Goal: Task Accomplishment & Management: Manage account settings

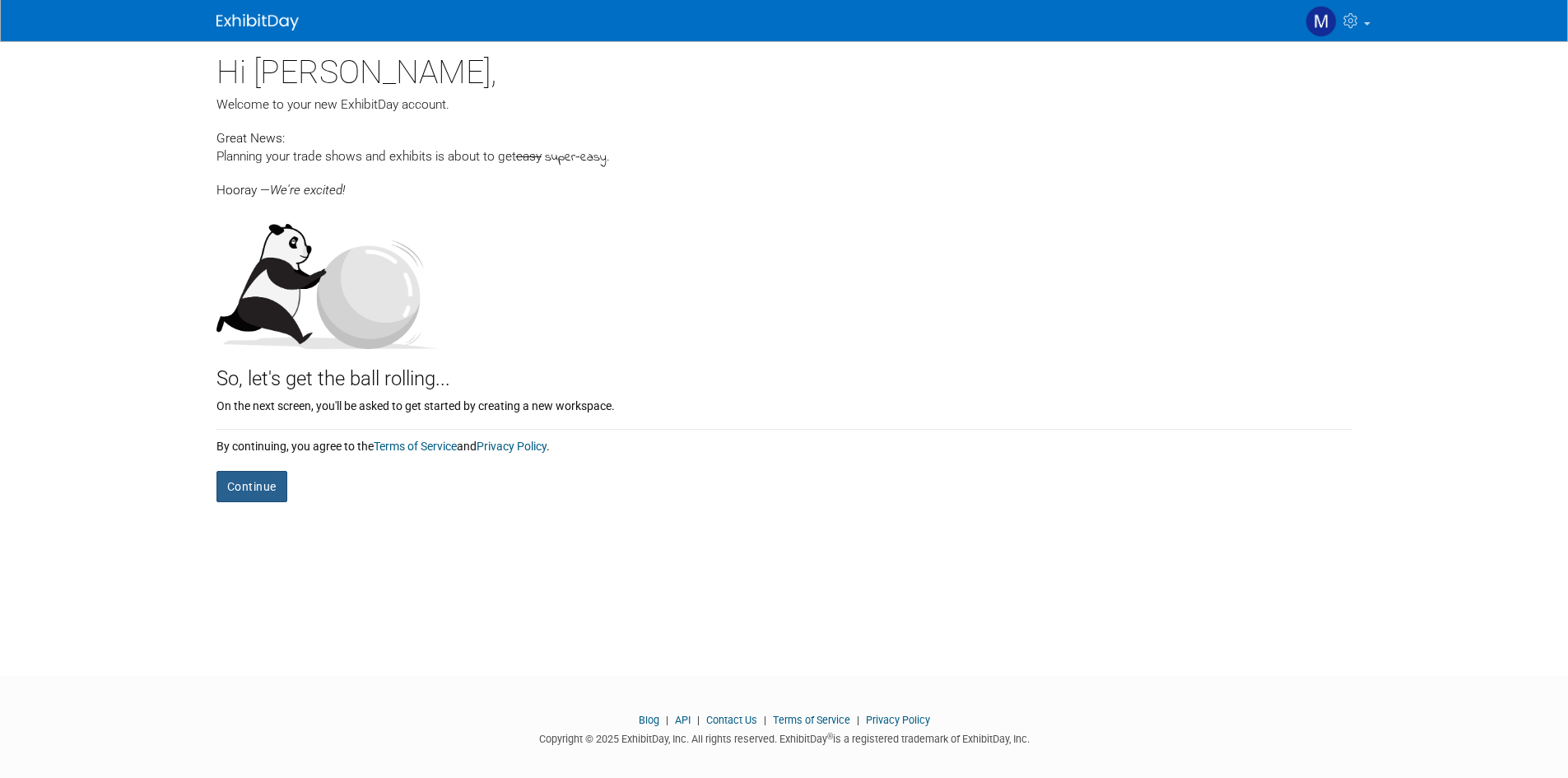
click at [257, 492] on button "Continue" at bounding box center [252, 486] width 71 height 31
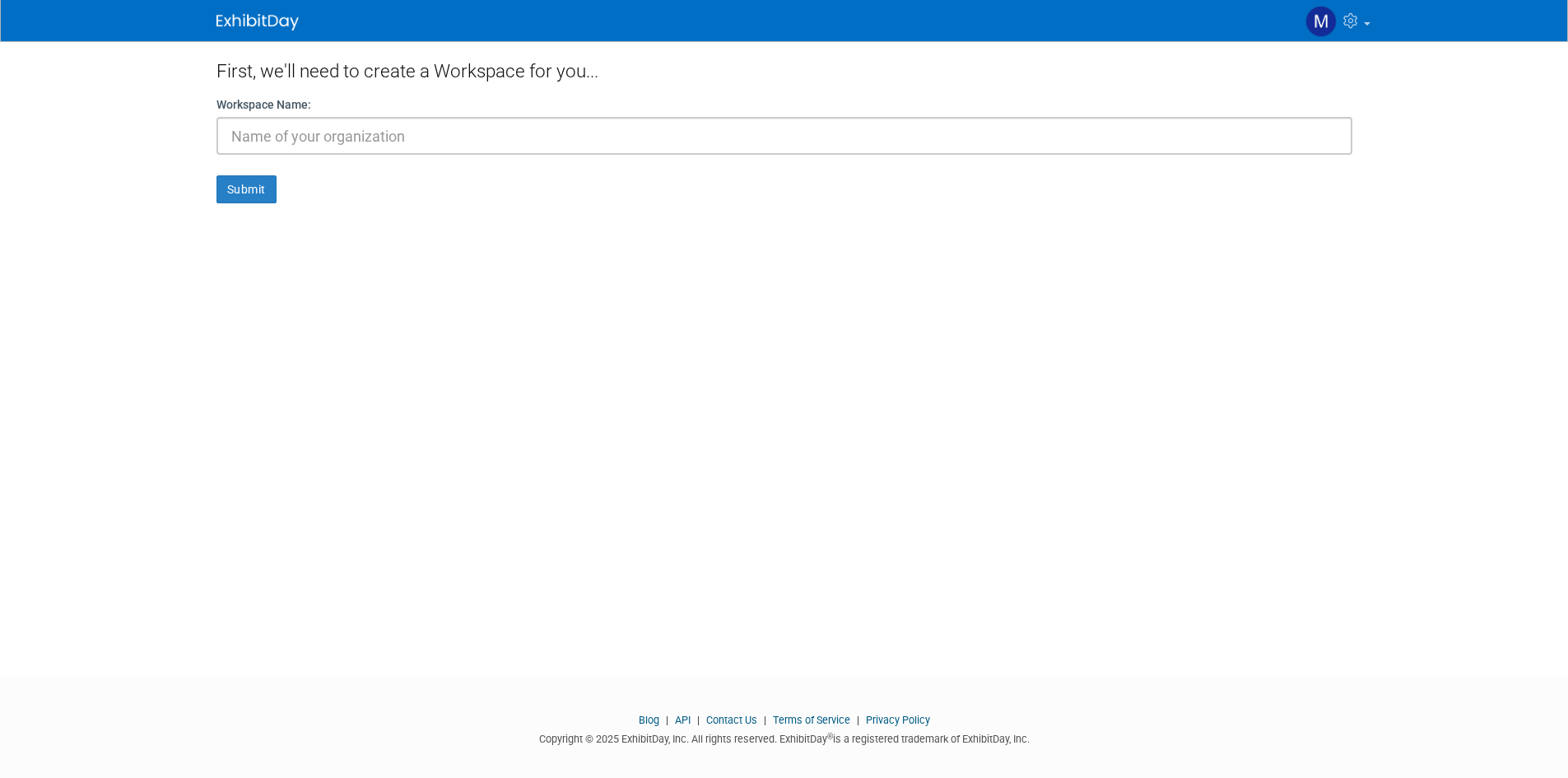
click at [292, 141] on input "text" at bounding box center [784, 135] width 1136 height 38
type input "[PERSON_NAME] Inc."
click at [217, 175] on button "Submit" at bounding box center [247, 189] width 60 height 28
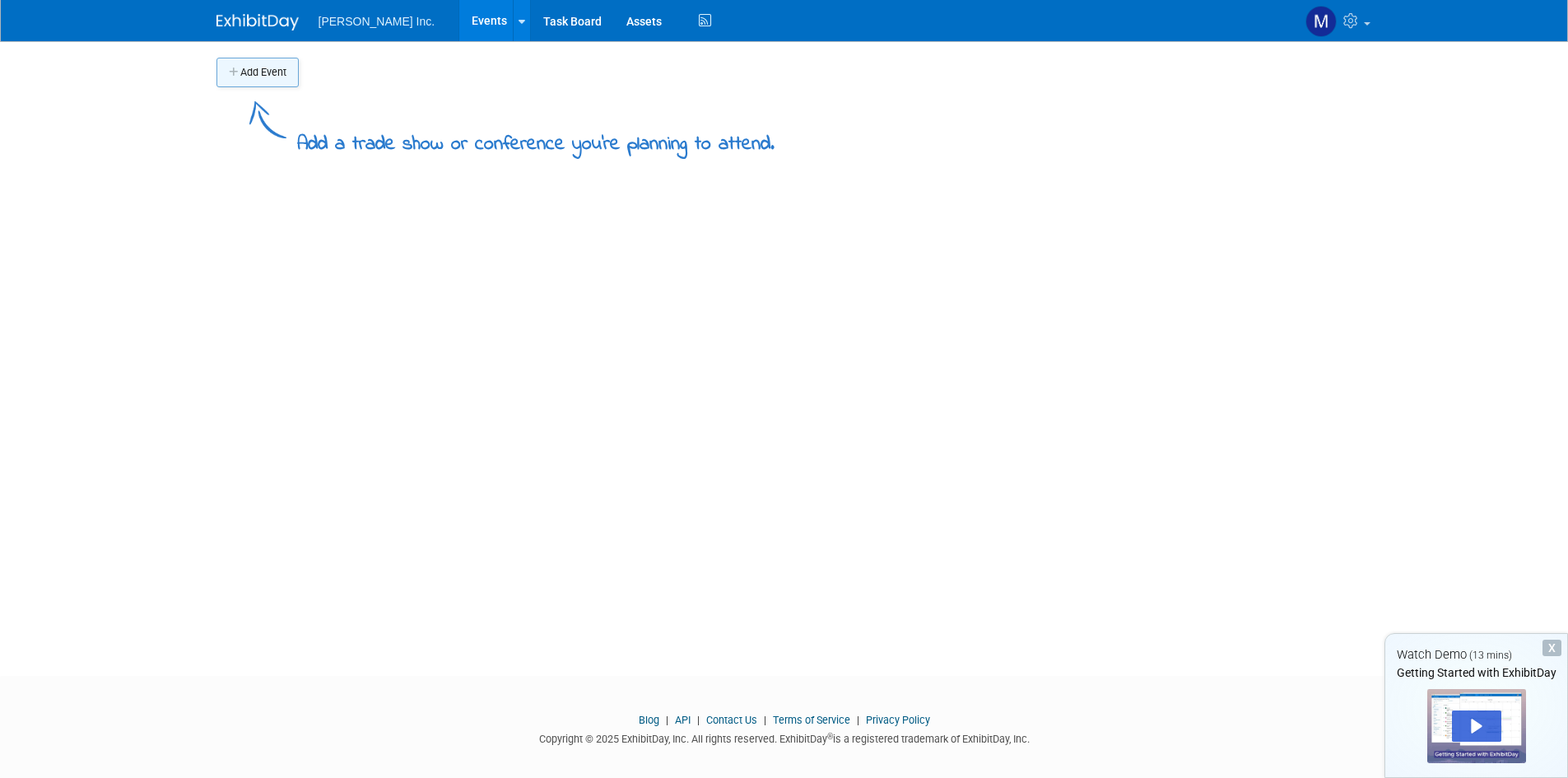
click at [238, 79] on button "Add Event" at bounding box center [257, 72] width 82 height 30
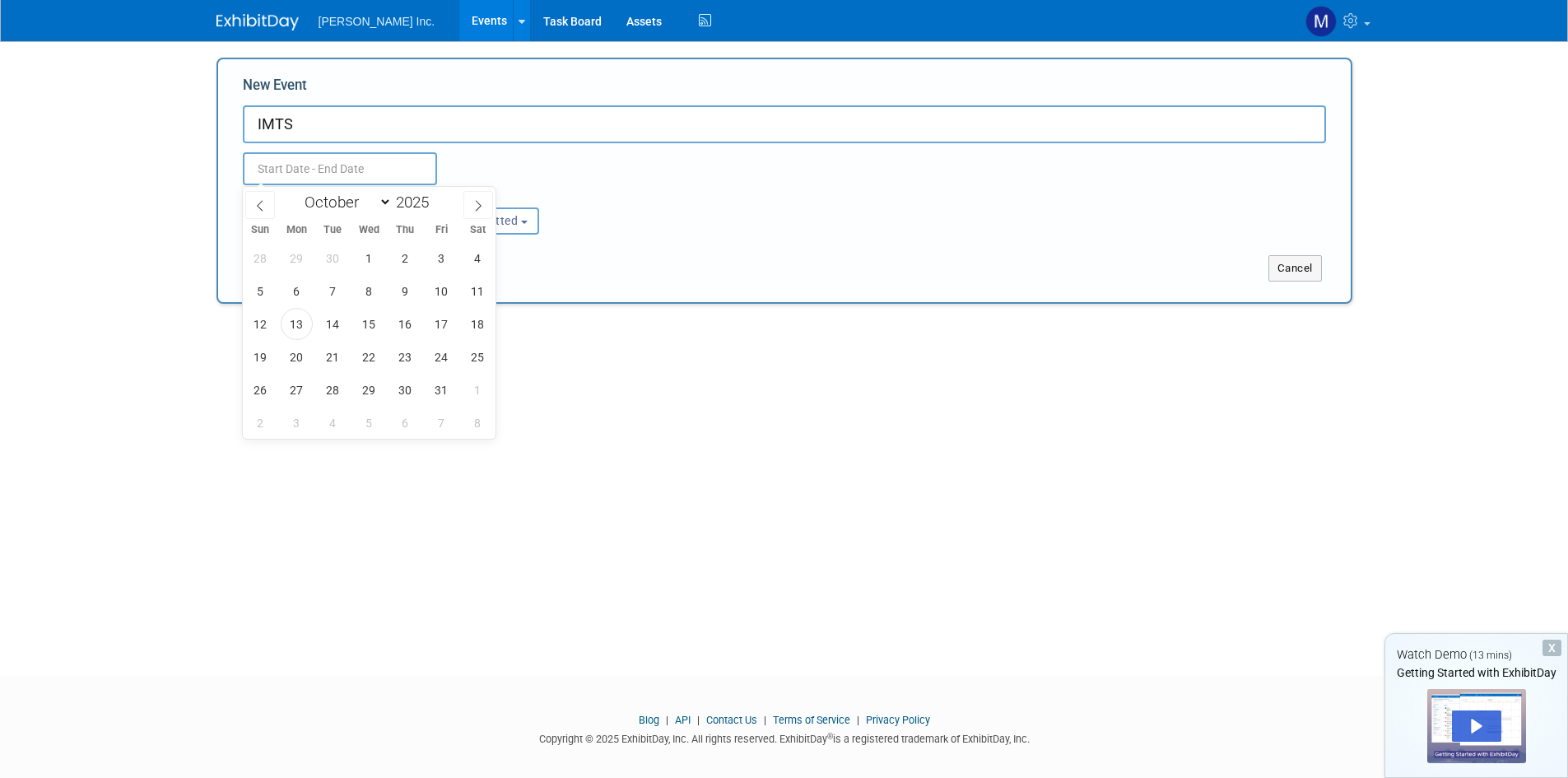
click at [894, 233] on div "Attendance / Format: <img src="https://www.exhibitday.com/Images/Format-InPerso…" at bounding box center [784, 210] width 1107 height 50
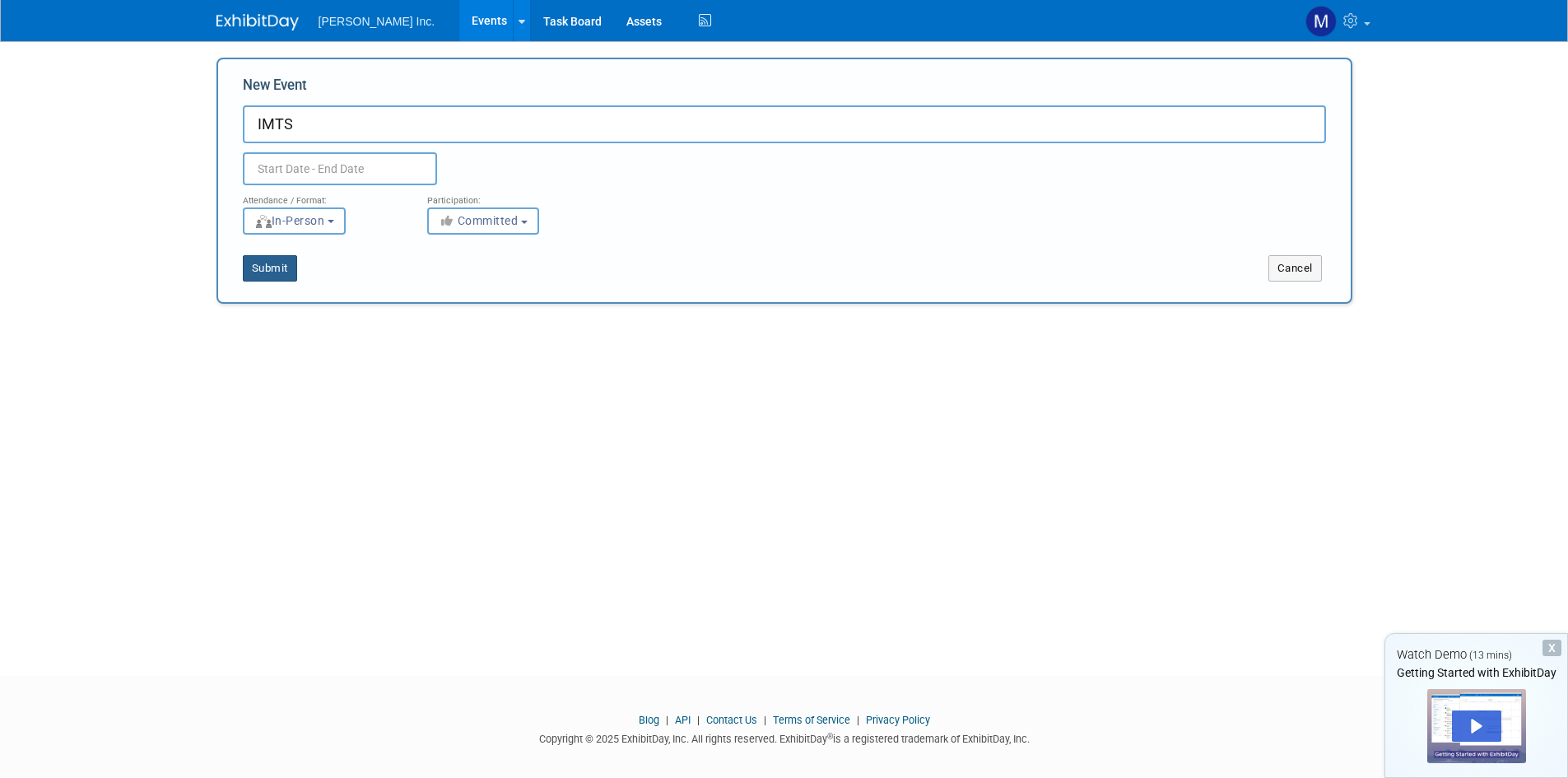
click at [276, 258] on button "Submit" at bounding box center [270, 269] width 54 height 27
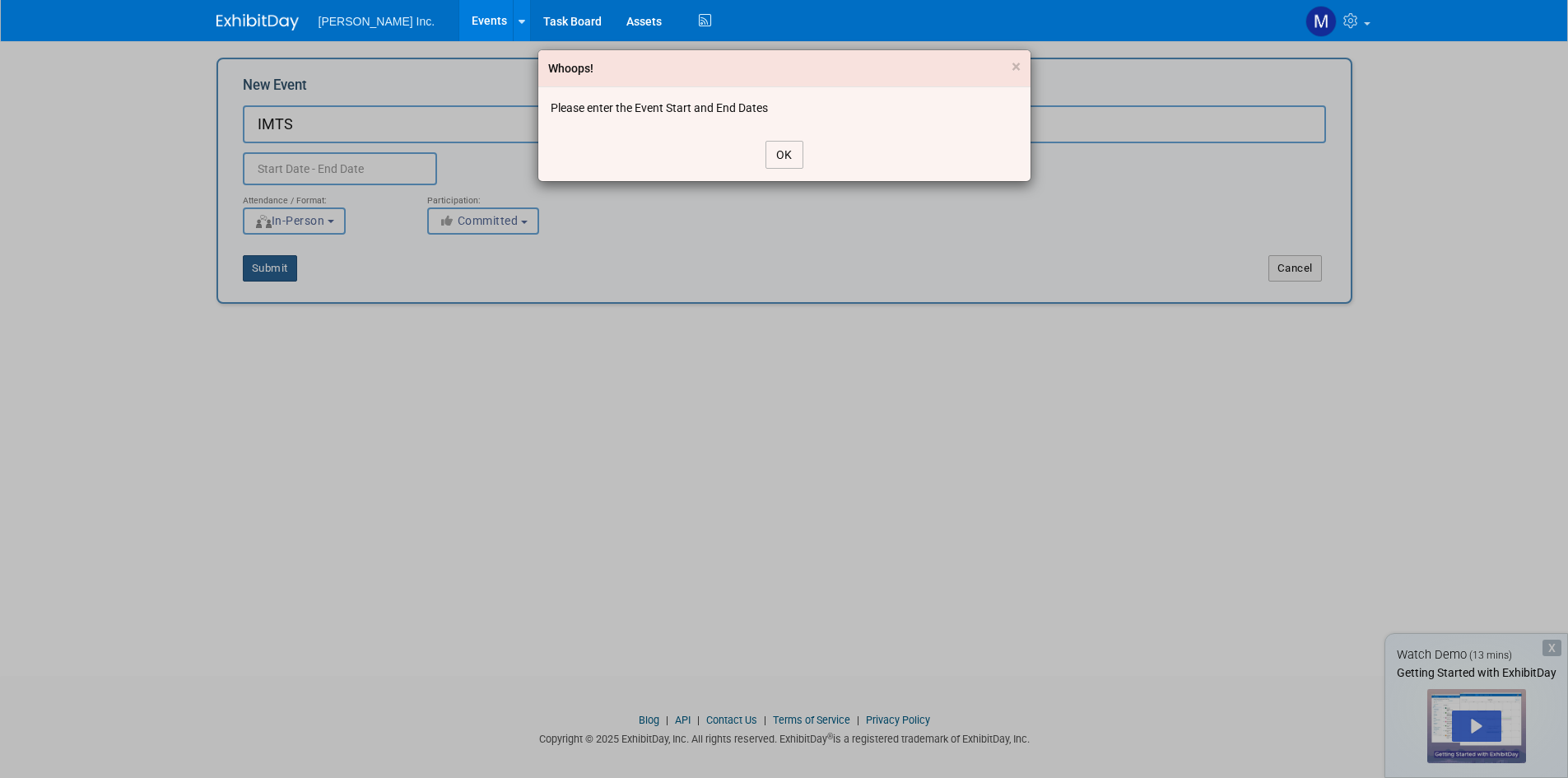
type input "IMTS"
click at [775, 139] on div "OK" at bounding box center [784, 155] width 492 height 53
drag, startPoint x: 781, startPoint y: 164, endPoint x: 636, endPoint y: 165, distance: 145.0
click at [765, 166] on button "OK" at bounding box center [784, 155] width 38 height 28
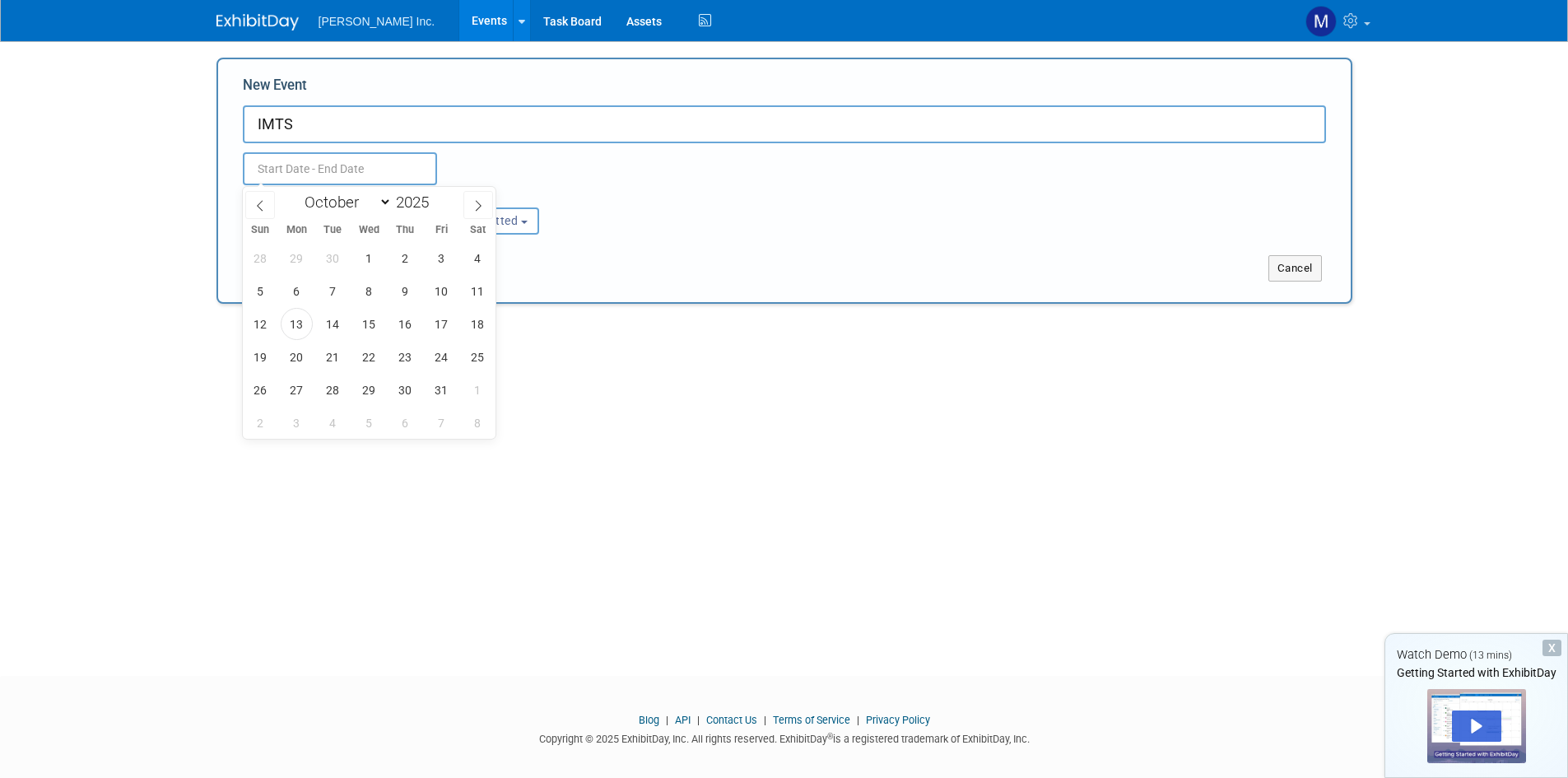
click at [257, 163] on input "text" at bounding box center [340, 168] width 194 height 33
click at [476, 203] on icon at bounding box center [478, 205] width 11 height 11
select select "11"
click at [476, 203] on icon at bounding box center [478, 205] width 11 height 11
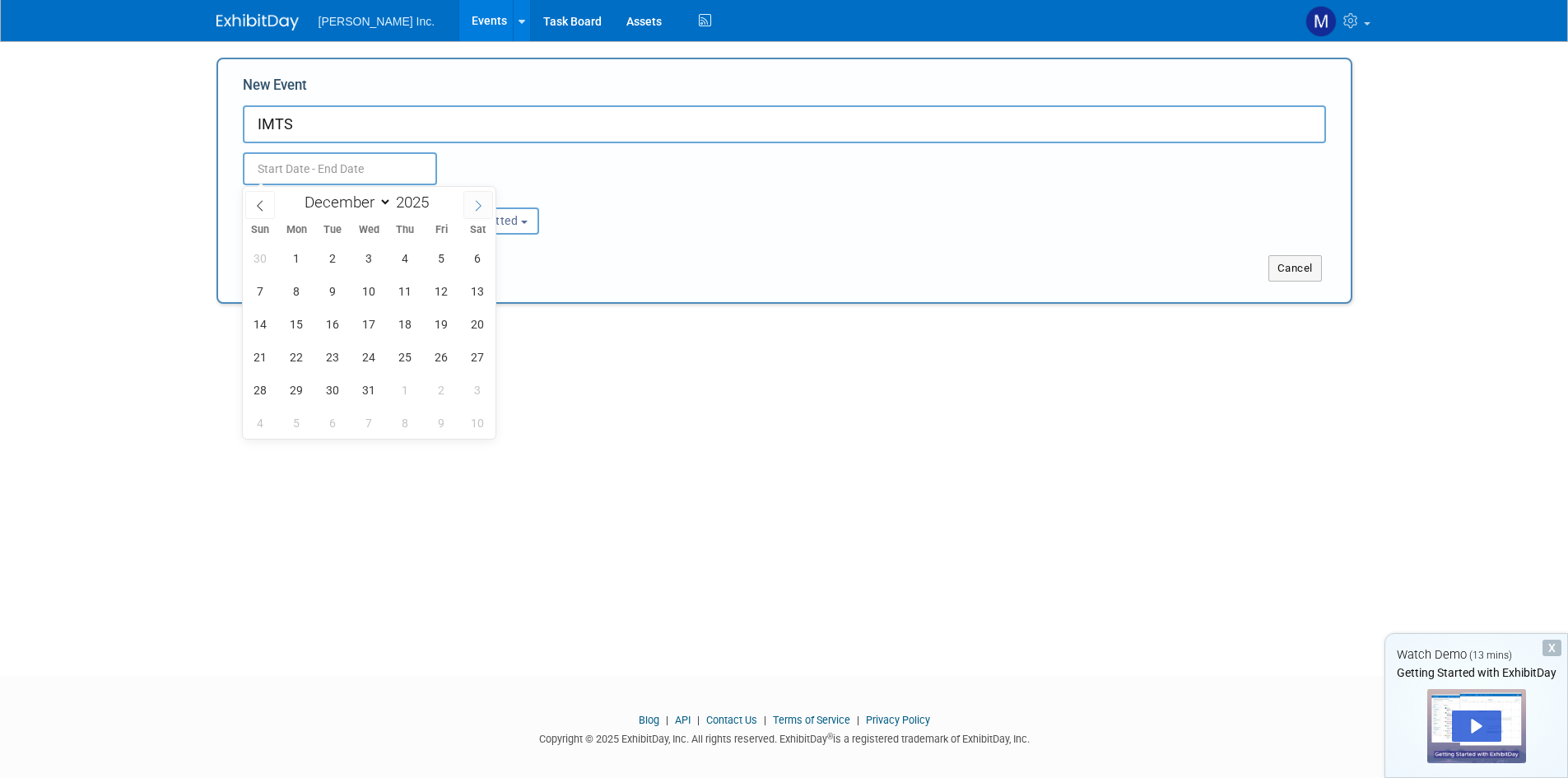
type input "2026"
click at [476, 203] on icon at bounding box center [478, 205] width 11 height 11
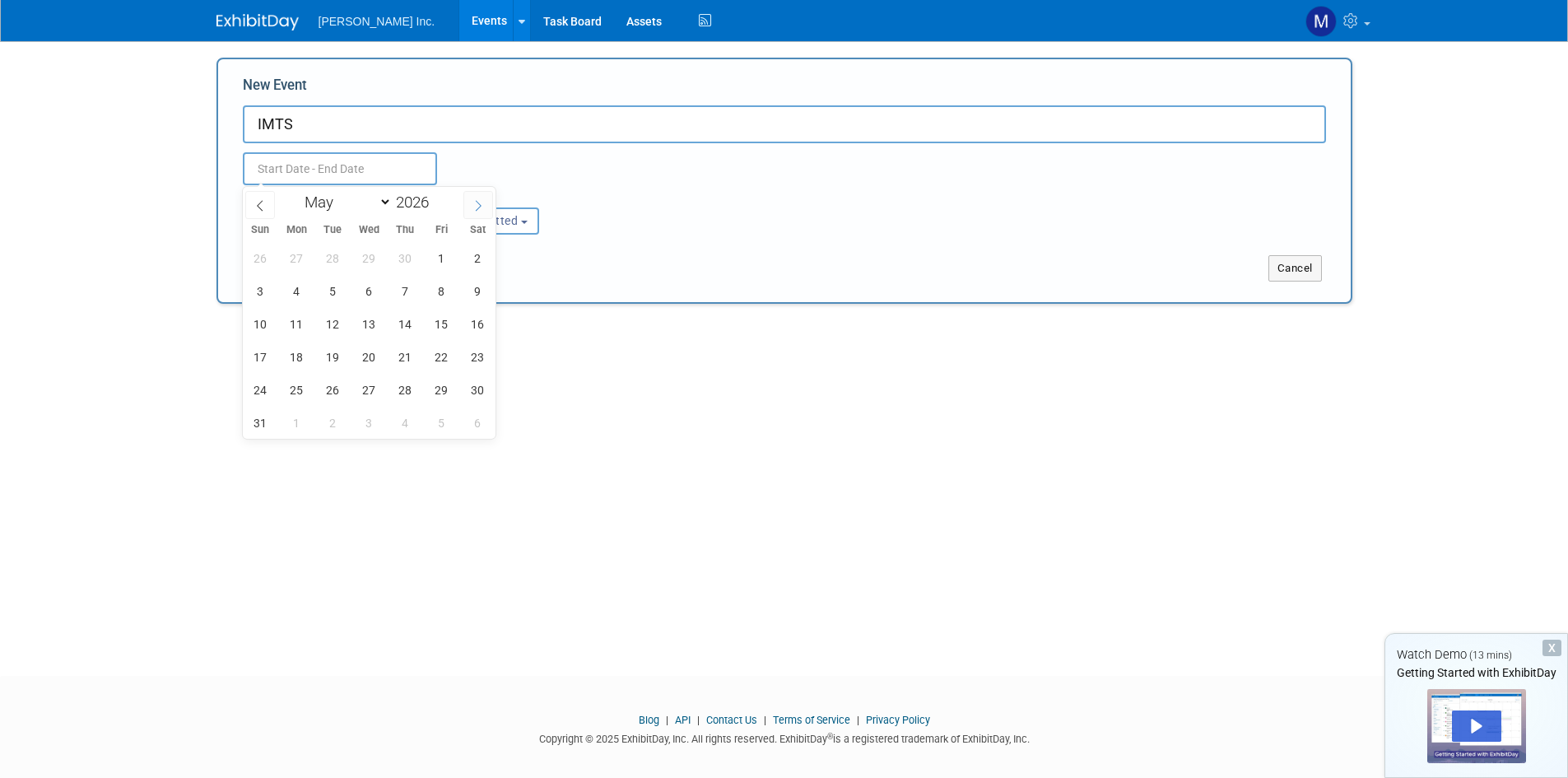
click at [476, 203] on icon at bounding box center [478, 205] width 11 height 11
select select "8"
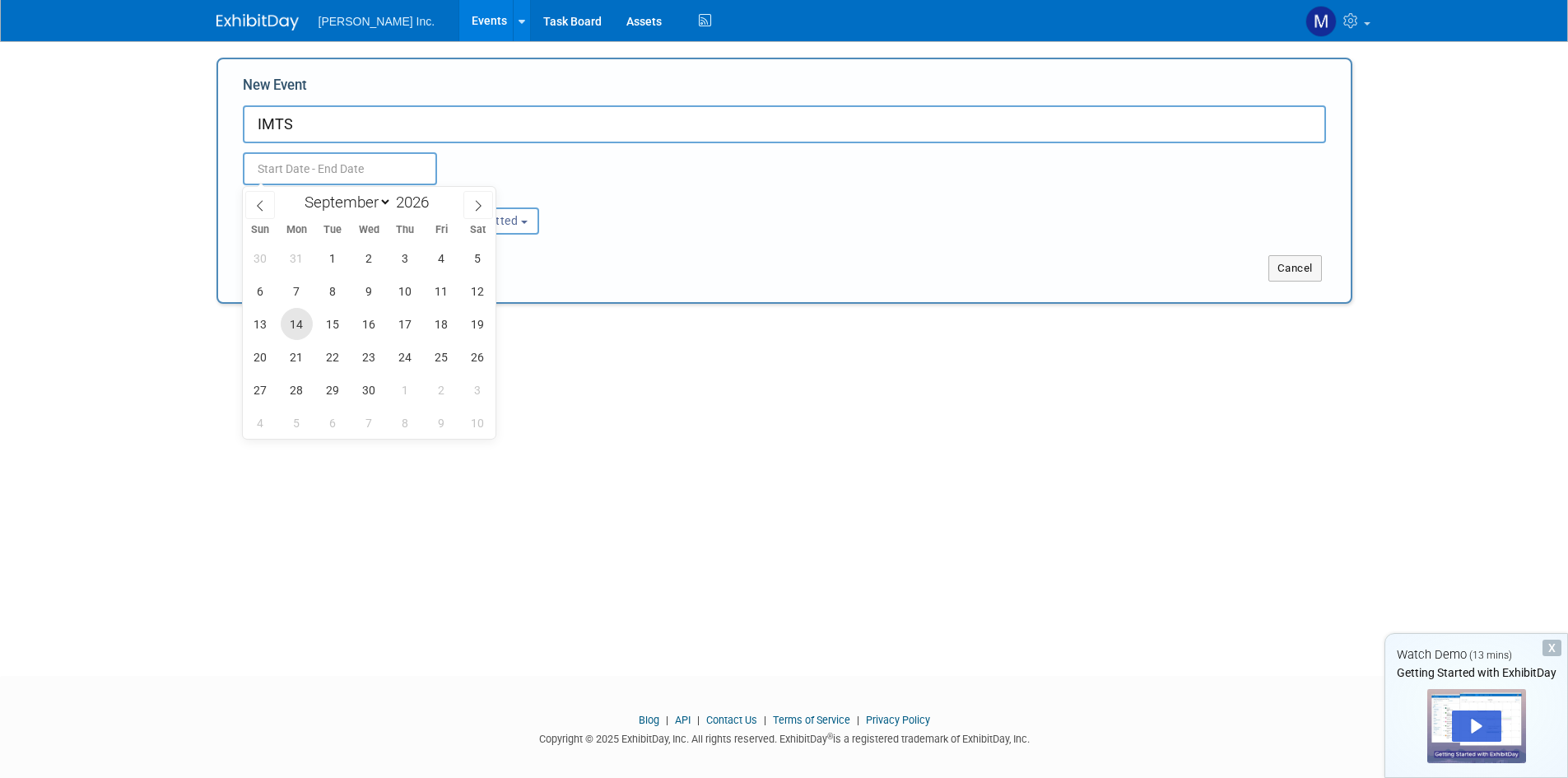
click at [308, 321] on span "14" at bounding box center [297, 324] width 32 height 32
click at [447, 318] on span "18" at bounding box center [441, 324] width 32 height 32
type input "[DATE] to [DATE]"
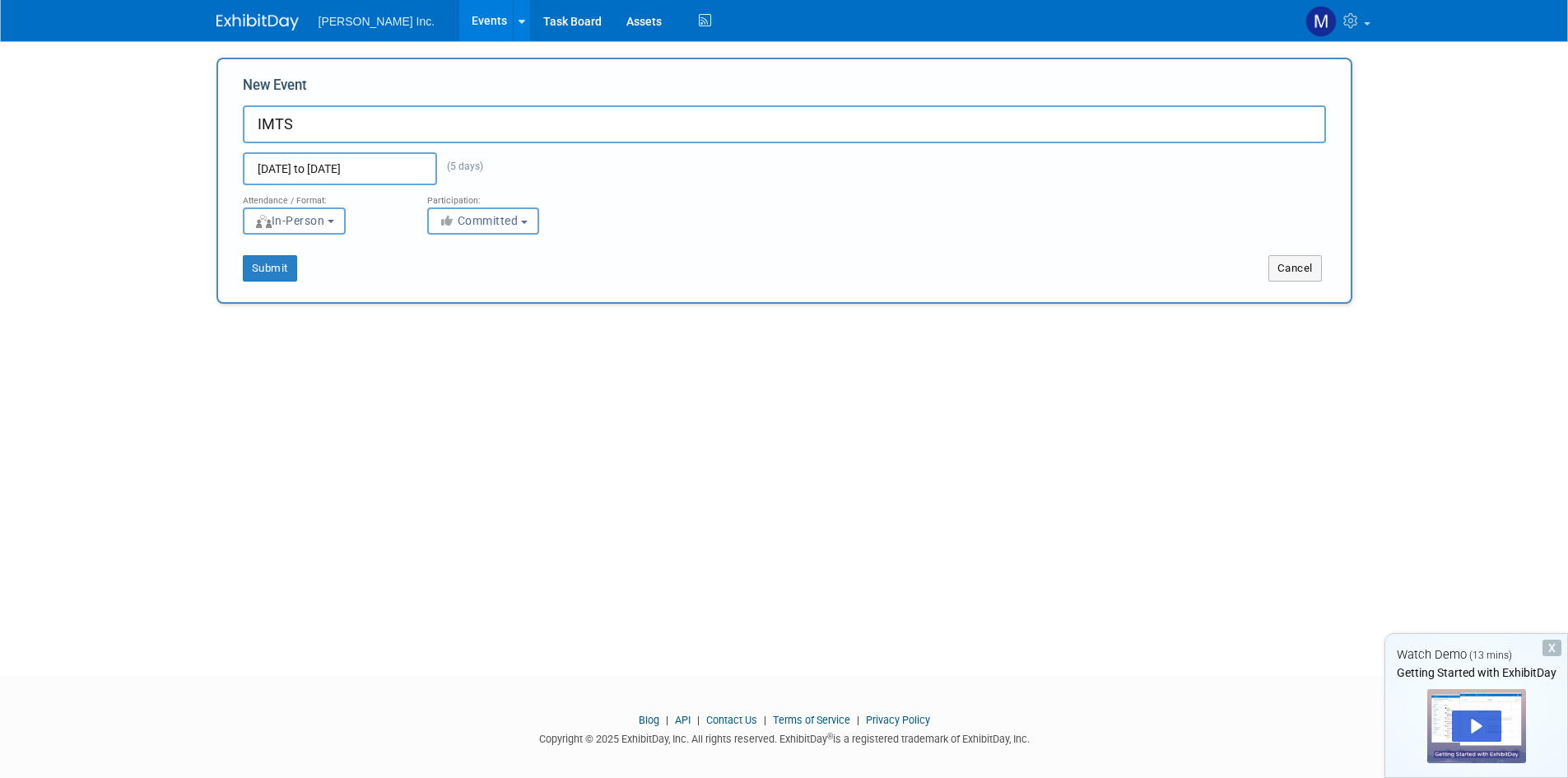
click at [506, 230] on button "Committed" at bounding box center [483, 221] width 112 height 27
click at [399, 222] on div "<img src="https://www.exhibitday.com/Images/Format-InPerson.png" style="width: …" at bounding box center [323, 221] width 160 height 27
click at [255, 273] on button "Submit" at bounding box center [270, 269] width 54 height 27
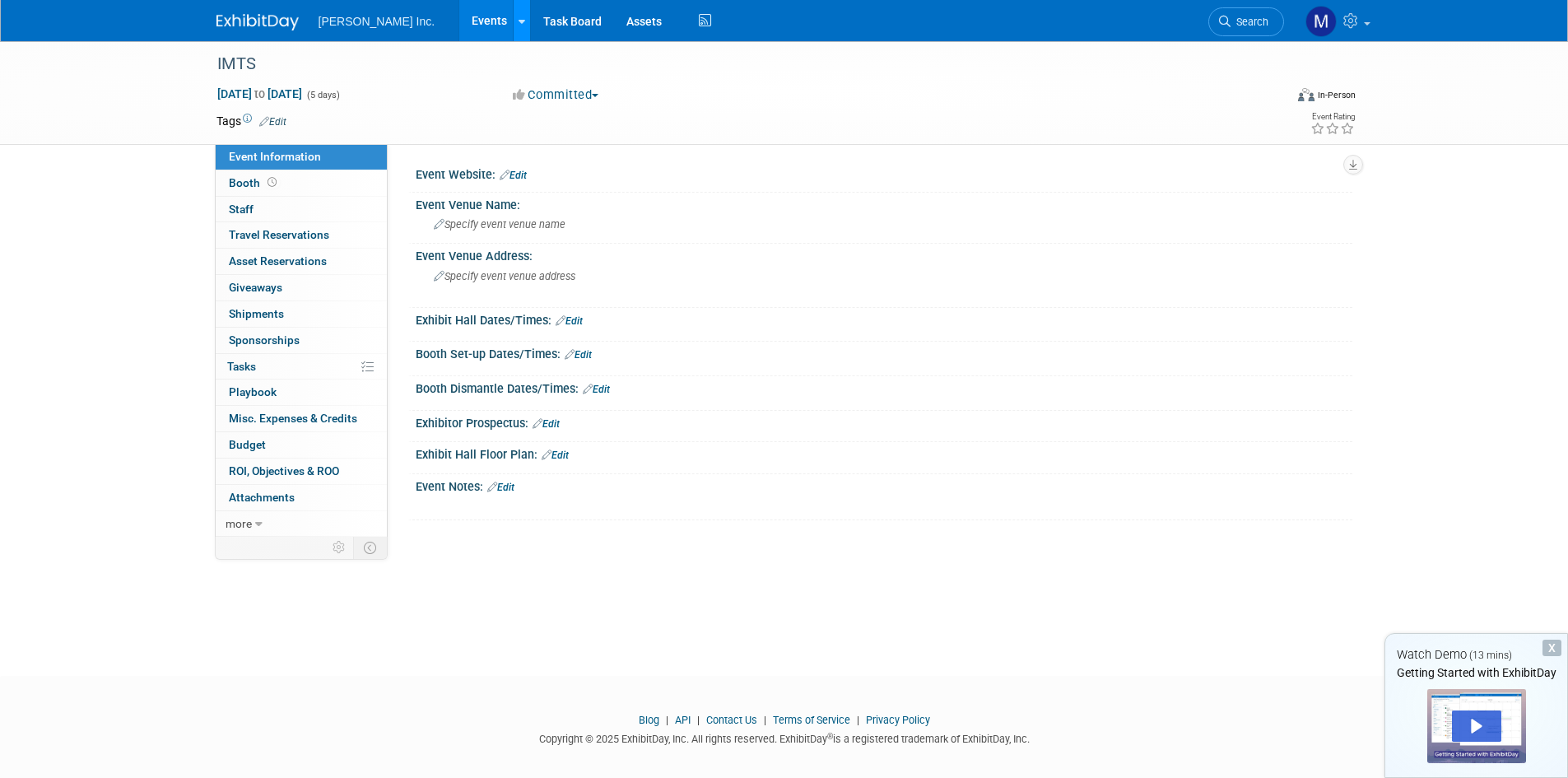
click at [519, 20] on icon at bounding box center [521, 22] width 6 height 11
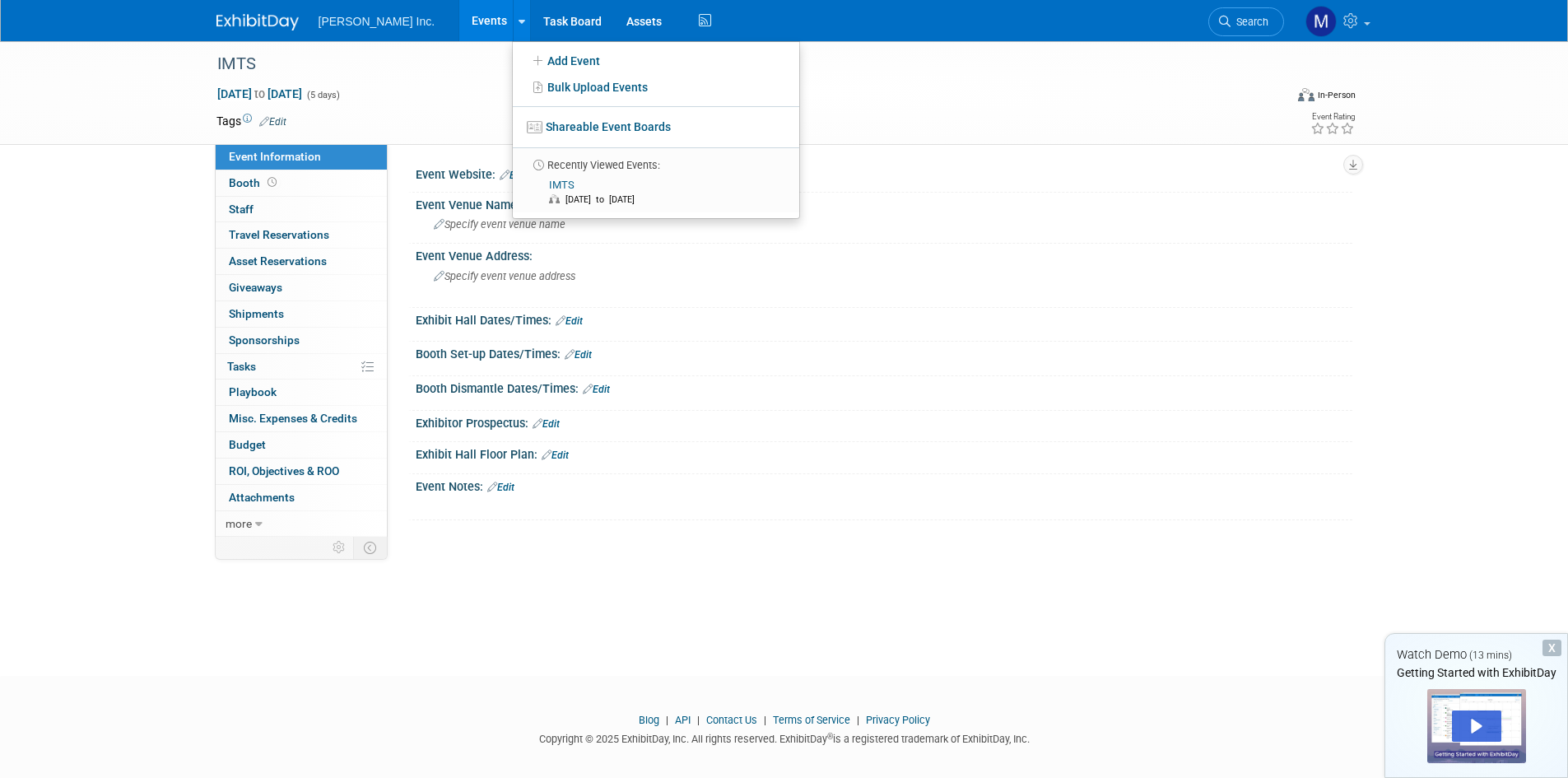
click at [529, 168] on li "Recently Viewed Events:" at bounding box center [656, 160] width 286 height 26
click at [519, 179] on link "IMTS Sep 14, 2026 to Sep 18, 2026" at bounding box center [655, 193] width 275 height 40
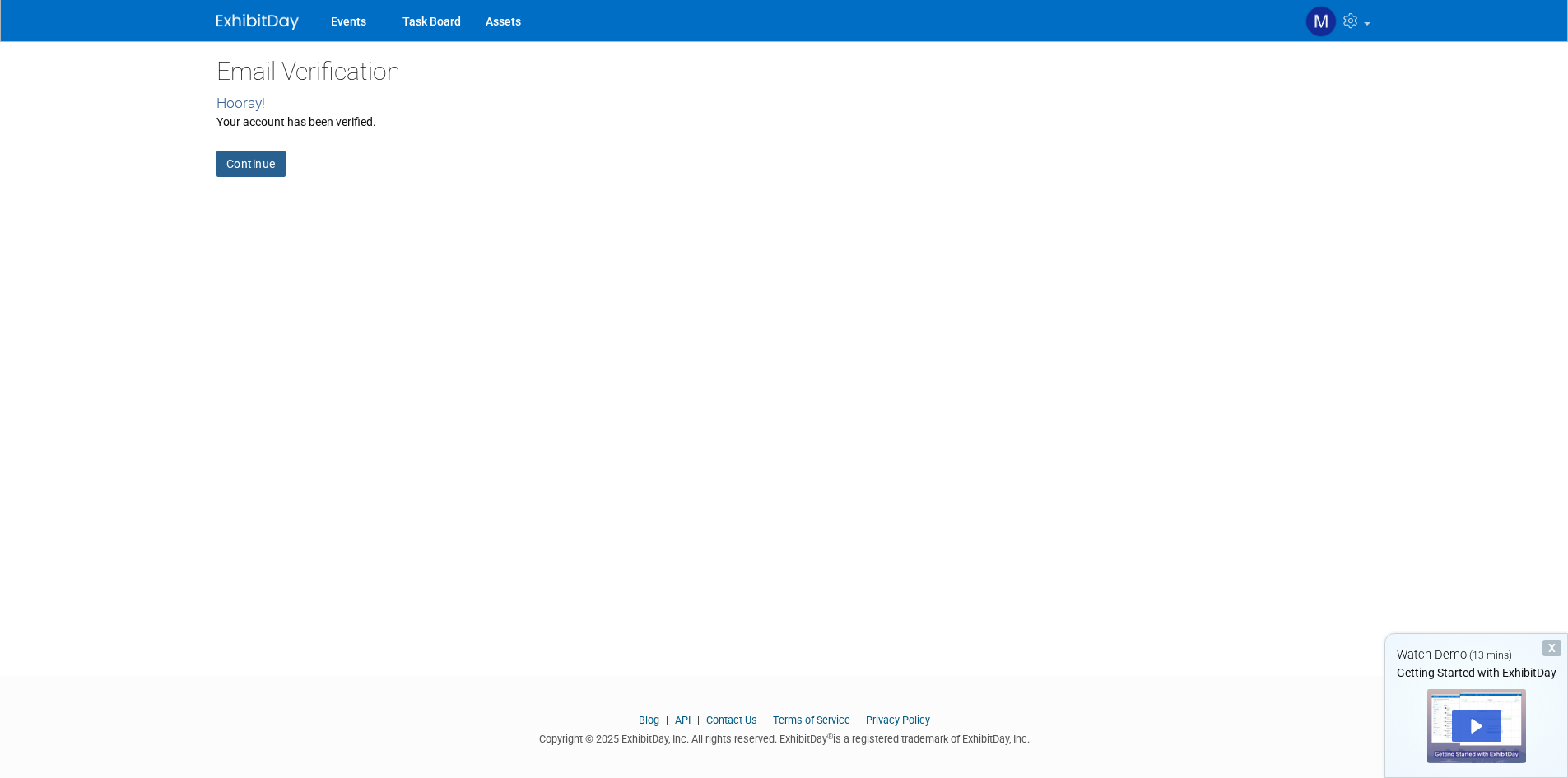
click at [228, 159] on link "Continue" at bounding box center [251, 164] width 69 height 27
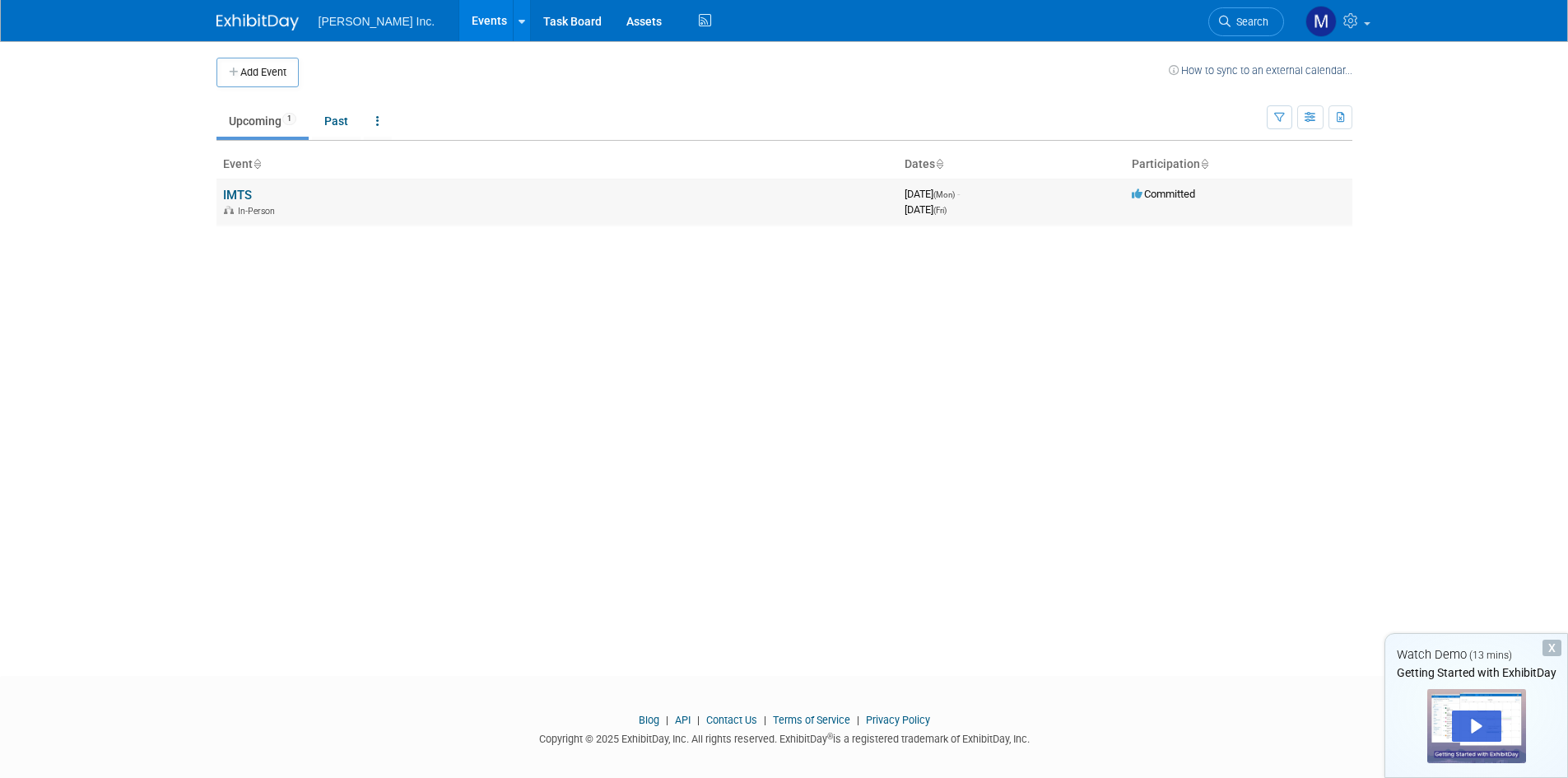
click at [276, 197] on td "IMTS In-Person" at bounding box center [557, 202] width 681 height 47
click at [240, 190] on link "IMTS" at bounding box center [237, 194] width 29 height 15
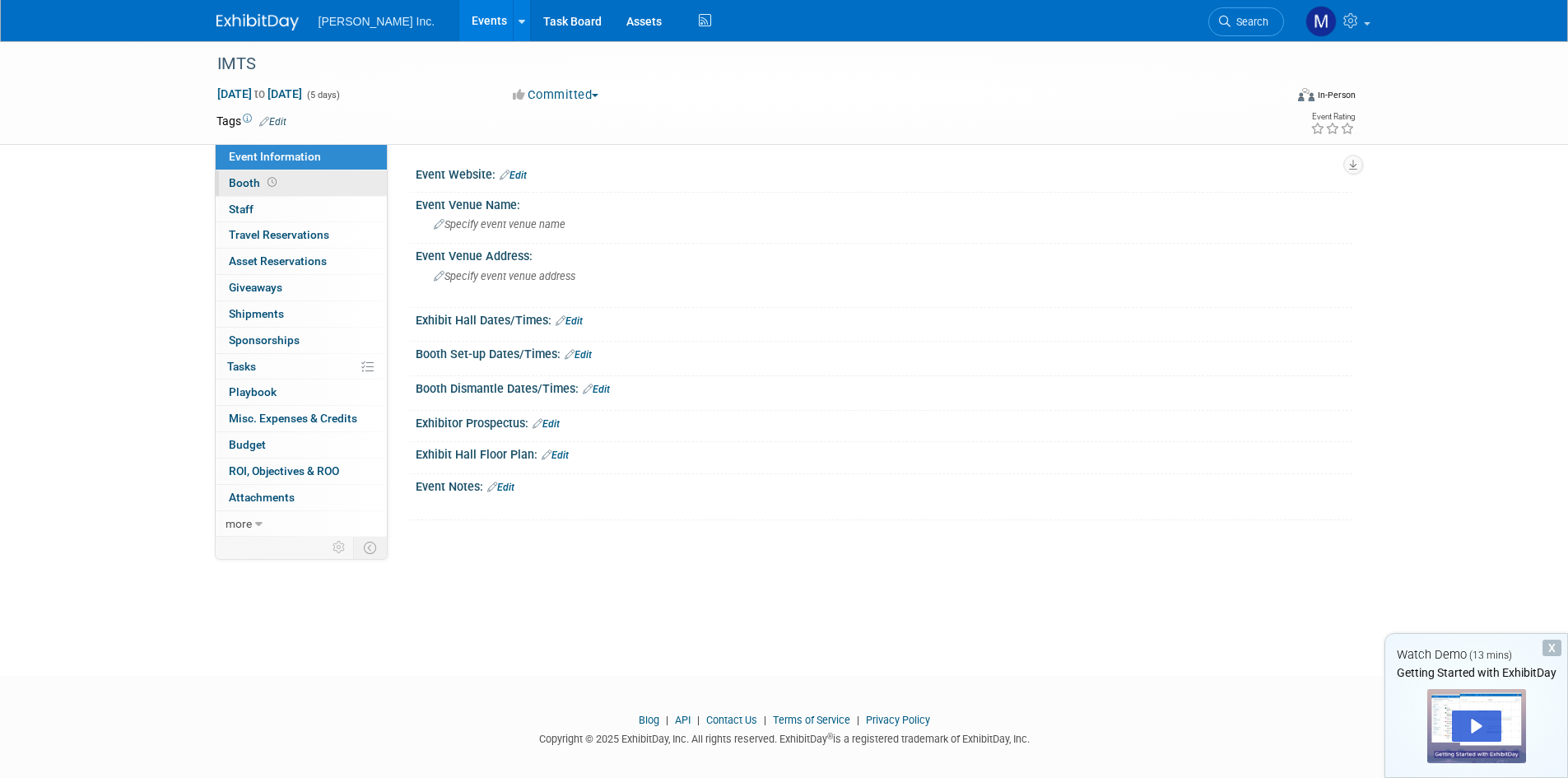
click at [255, 185] on span "Booth" at bounding box center [255, 182] width 51 height 13
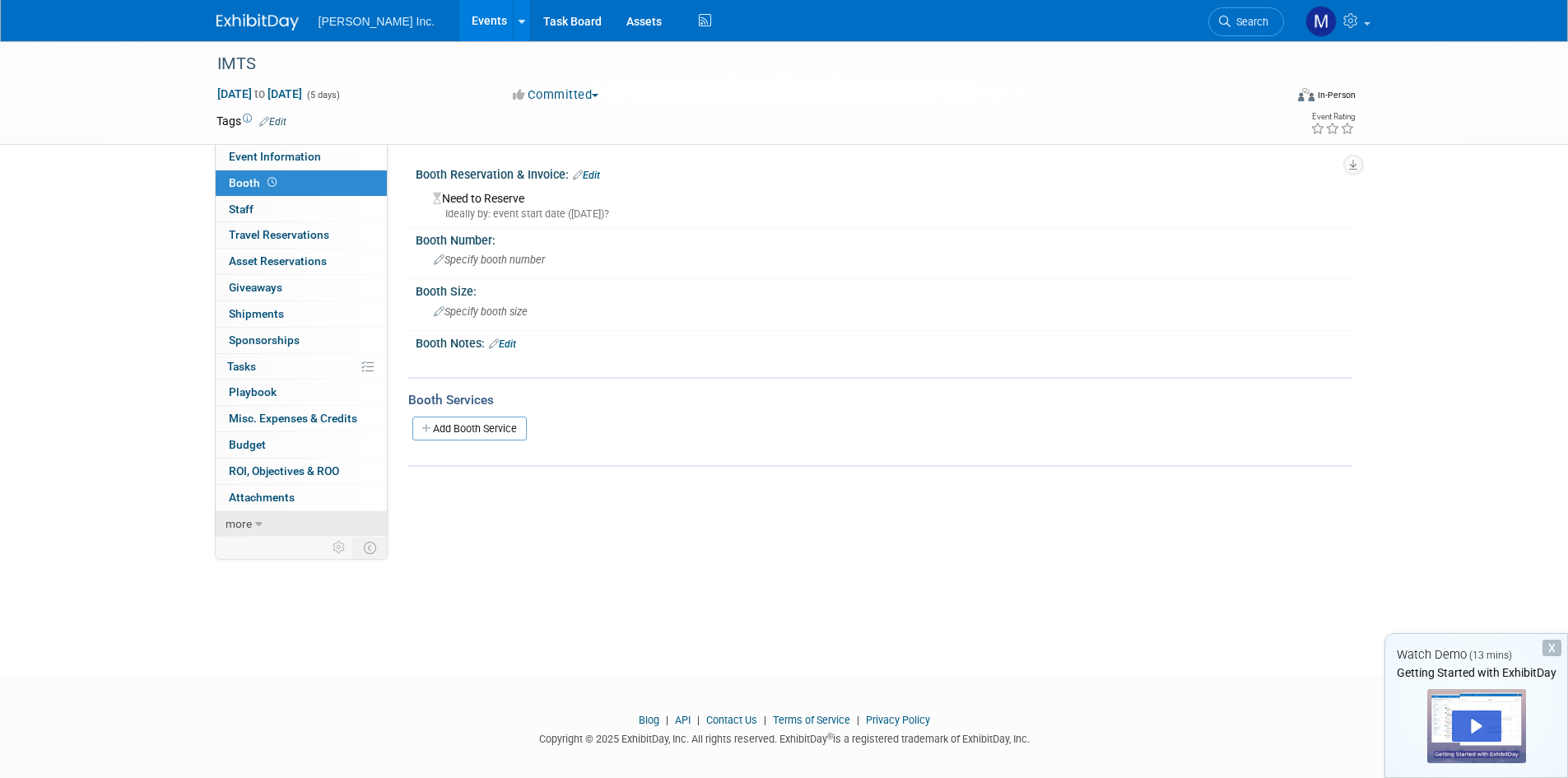
click at [260, 520] on icon at bounding box center [259, 524] width 7 height 11
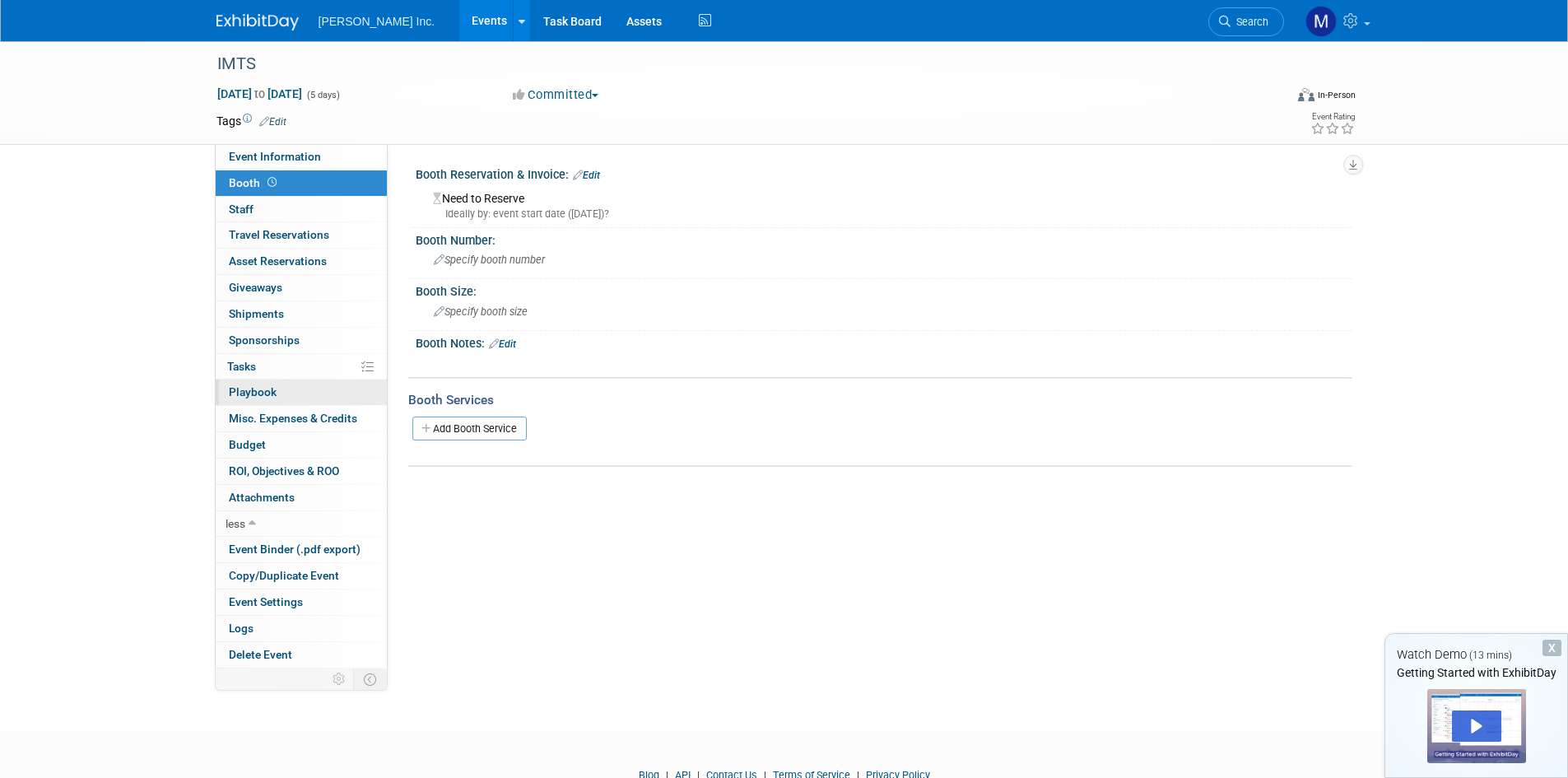
click at [257, 393] on span "Playbook 0" at bounding box center [253, 392] width 48 height 13
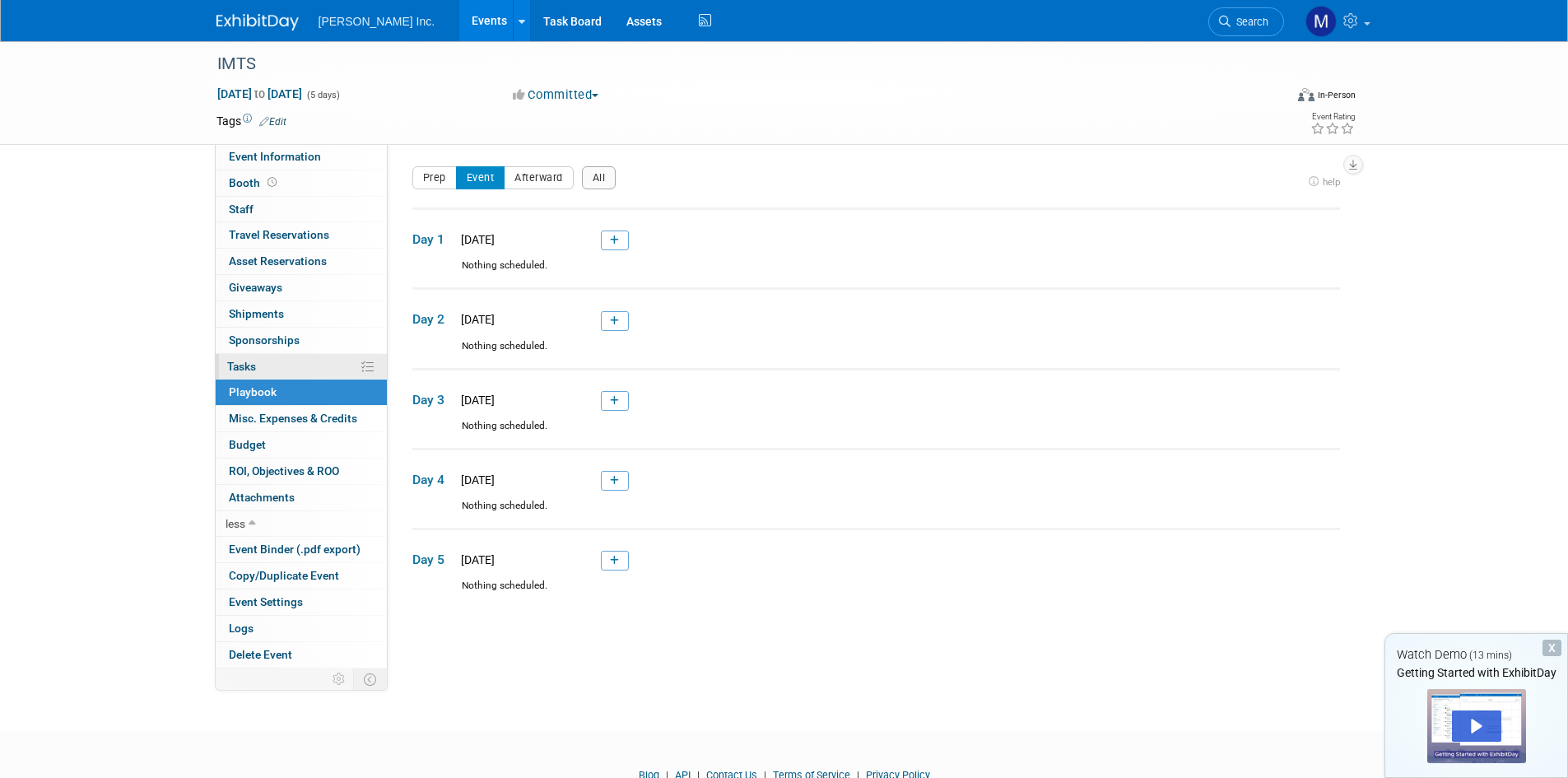
click at [251, 360] on span "Tasks 0%" at bounding box center [241, 366] width 29 height 13
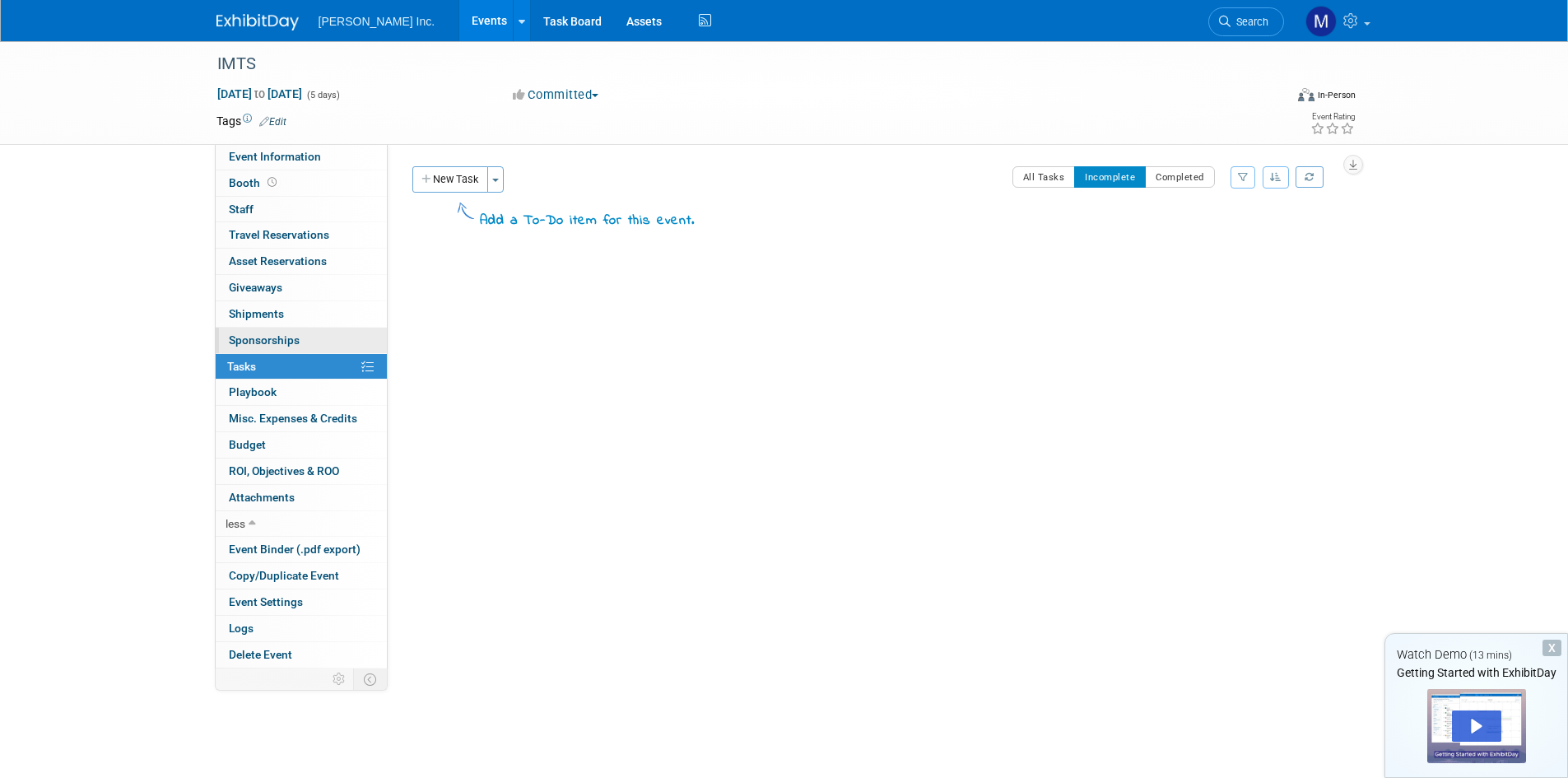
click at [240, 348] on link "0 Sponsorships 0" at bounding box center [301, 340] width 171 height 26
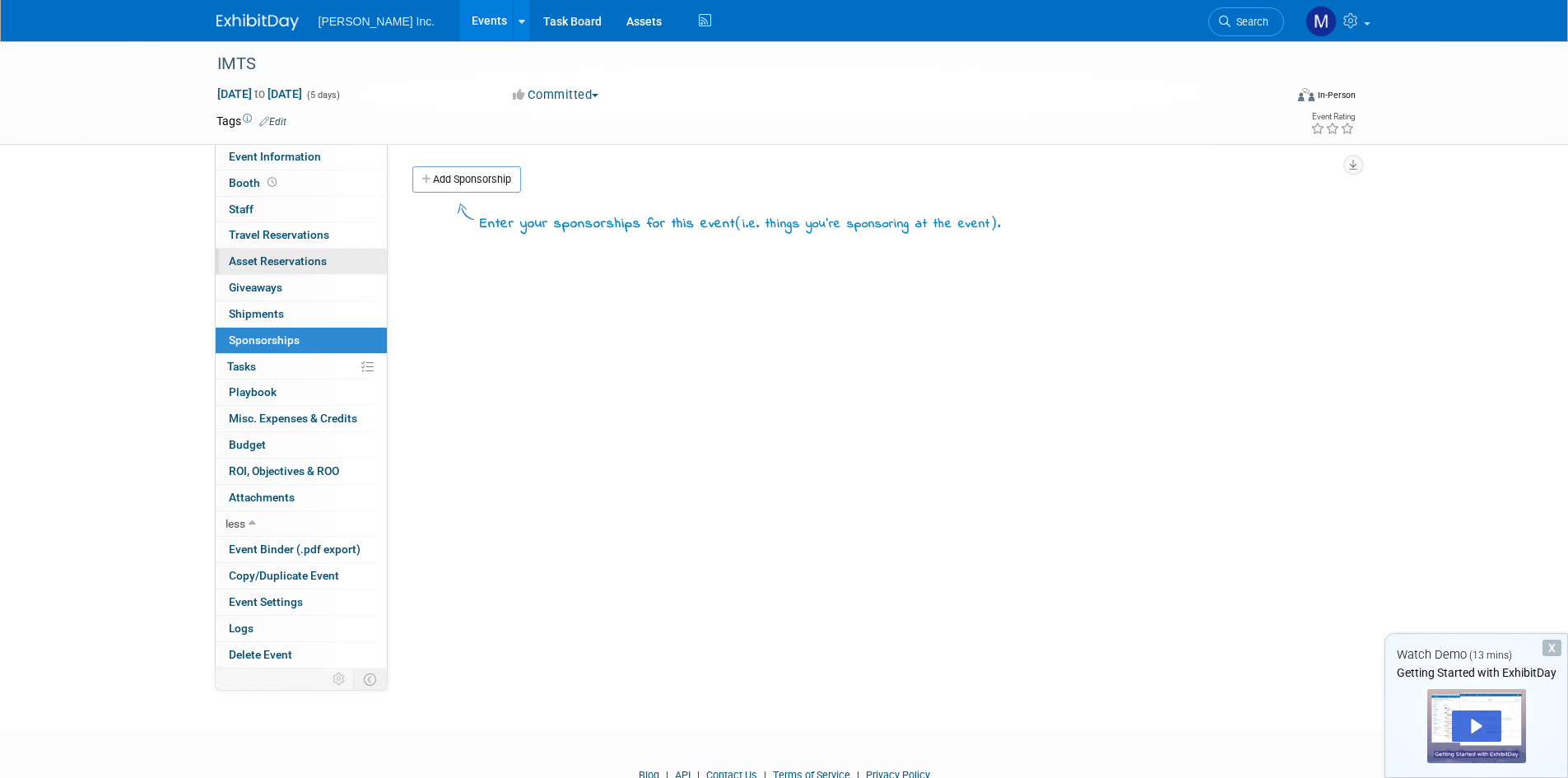
click at [258, 263] on span "Asset Reservations 0" at bounding box center [278, 261] width 98 height 13
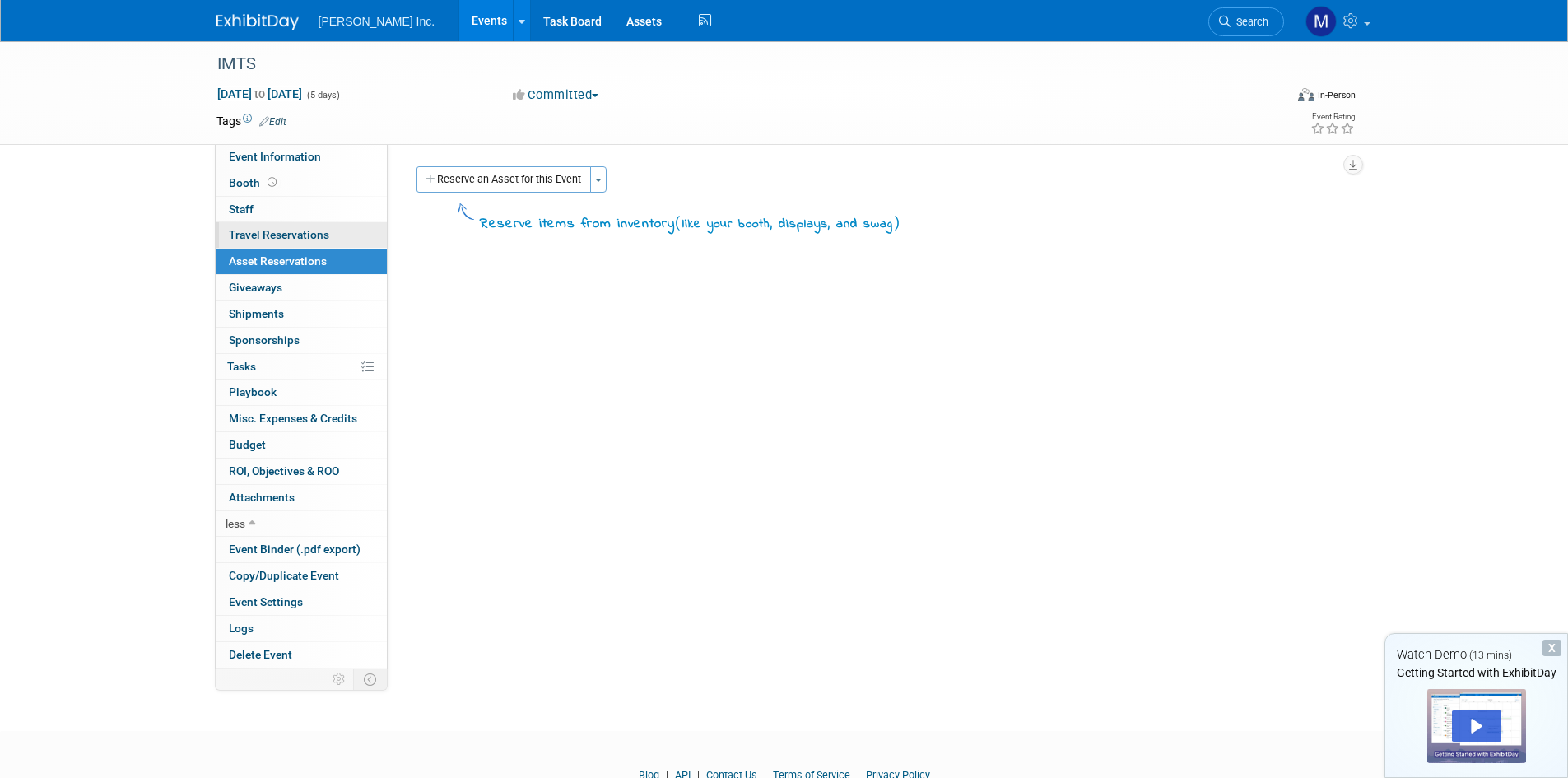
click at [252, 233] on span "Travel Reservations 0" at bounding box center [279, 234] width 101 height 13
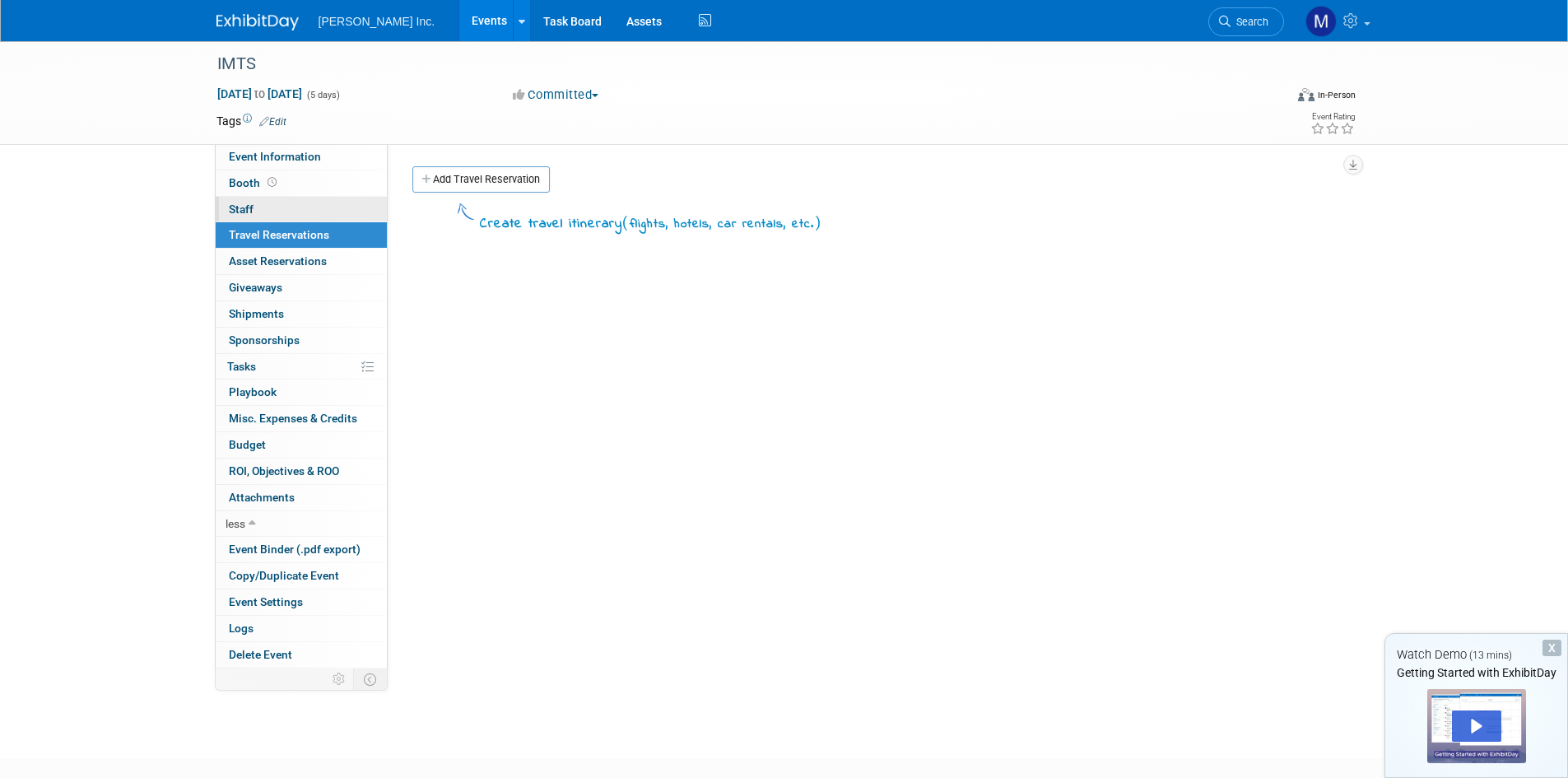
click at [244, 200] on link "0 Staff 0" at bounding box center [301, 210] width 171 height 26
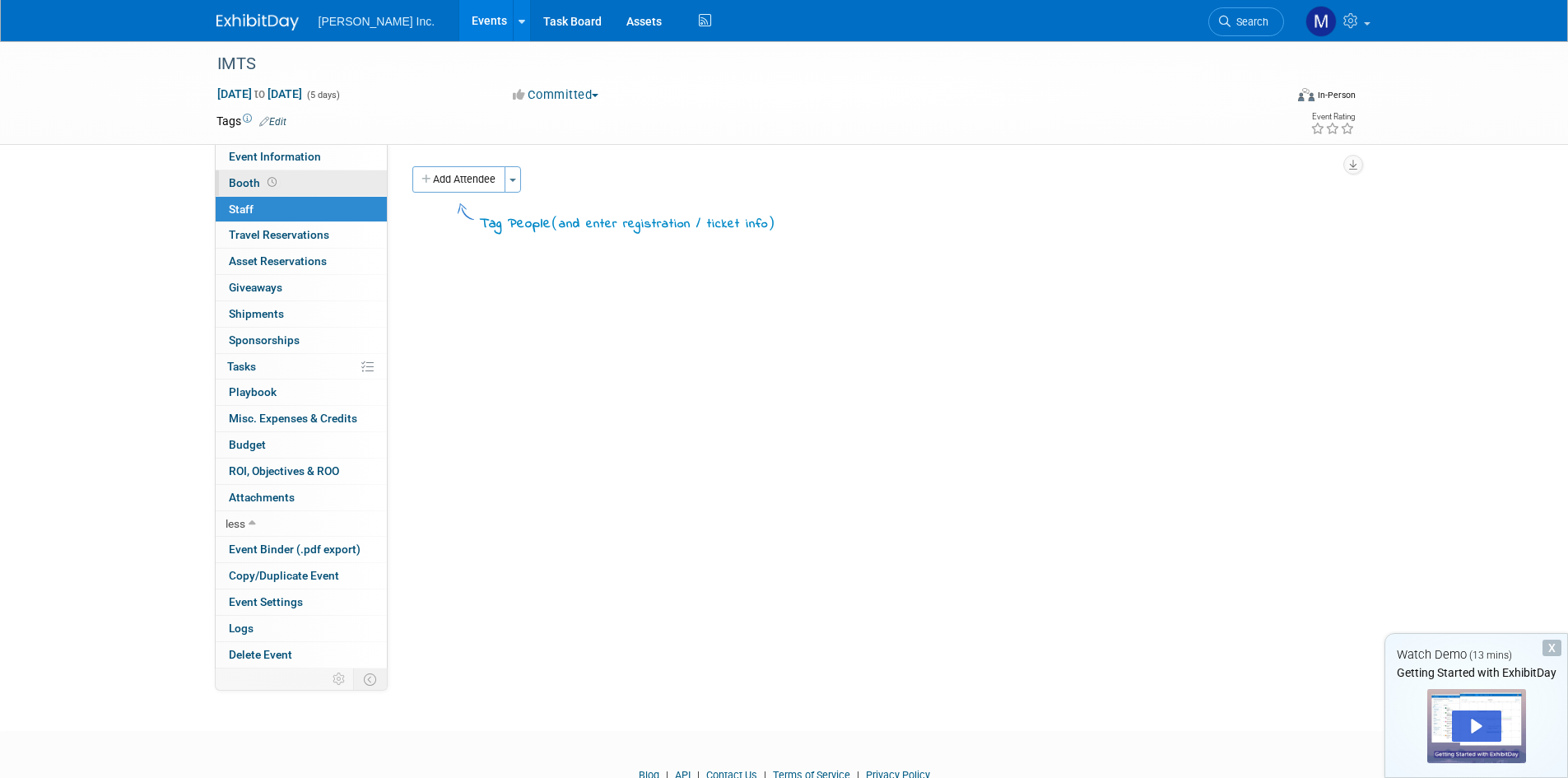
click at [244, 189] on link "Booth" at bounding box center [301, 183] width 171 height 26
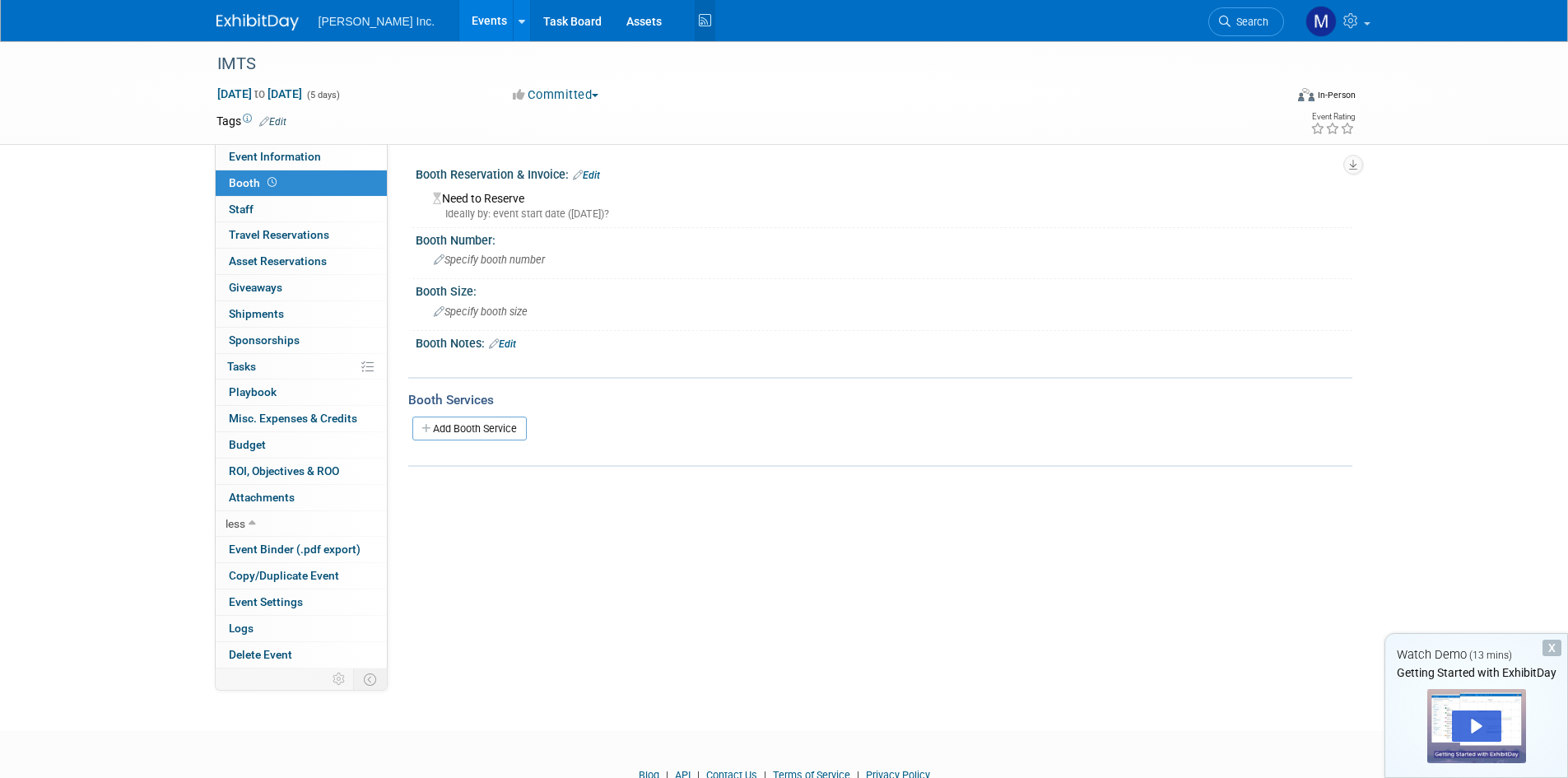
click at [695, 20] on icon at bounding box center [704, 20] width 20 height 26
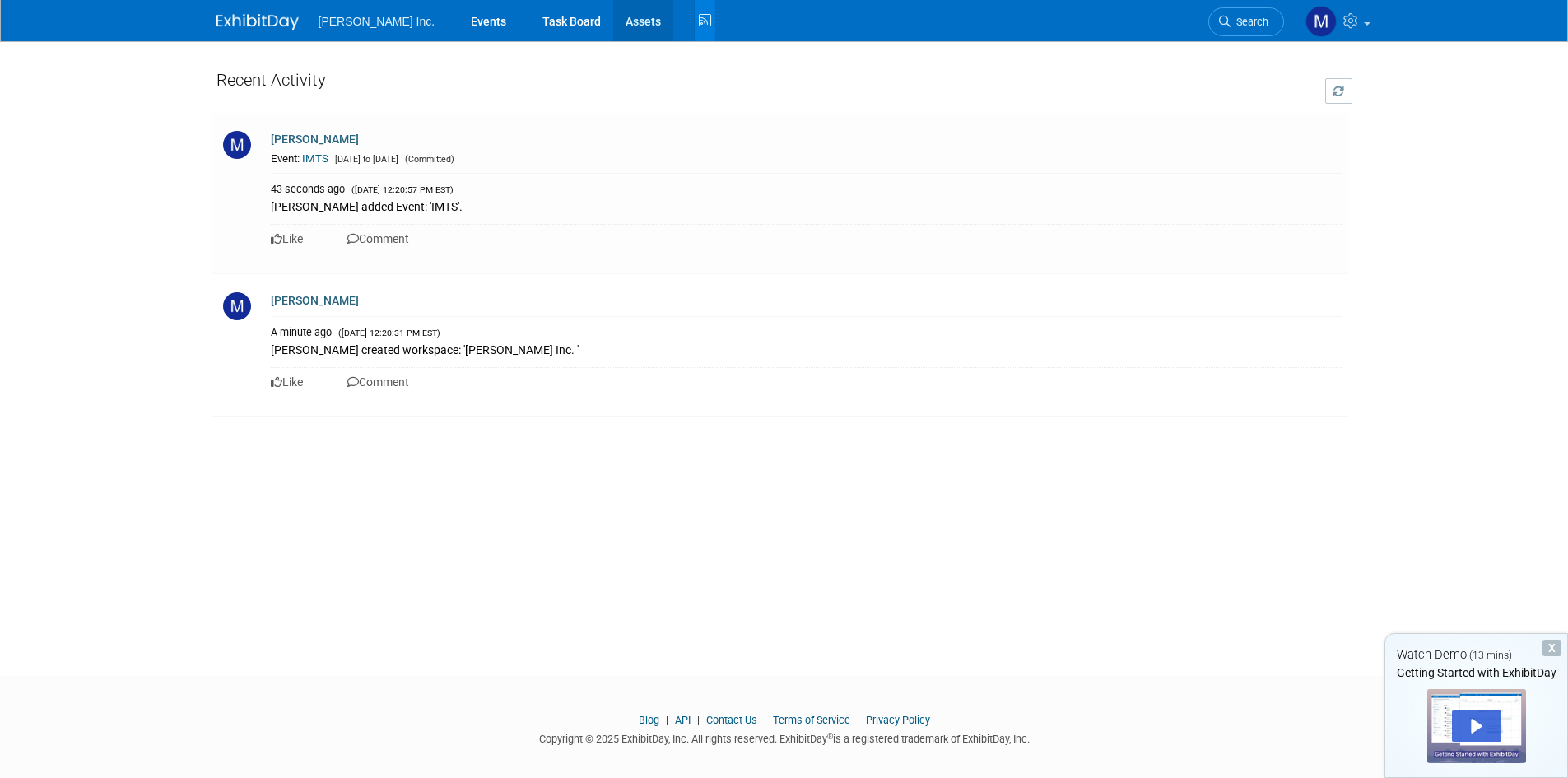
click at [613, 20] on link "Assets" at bounding box center [643, 20] width 60 height 42
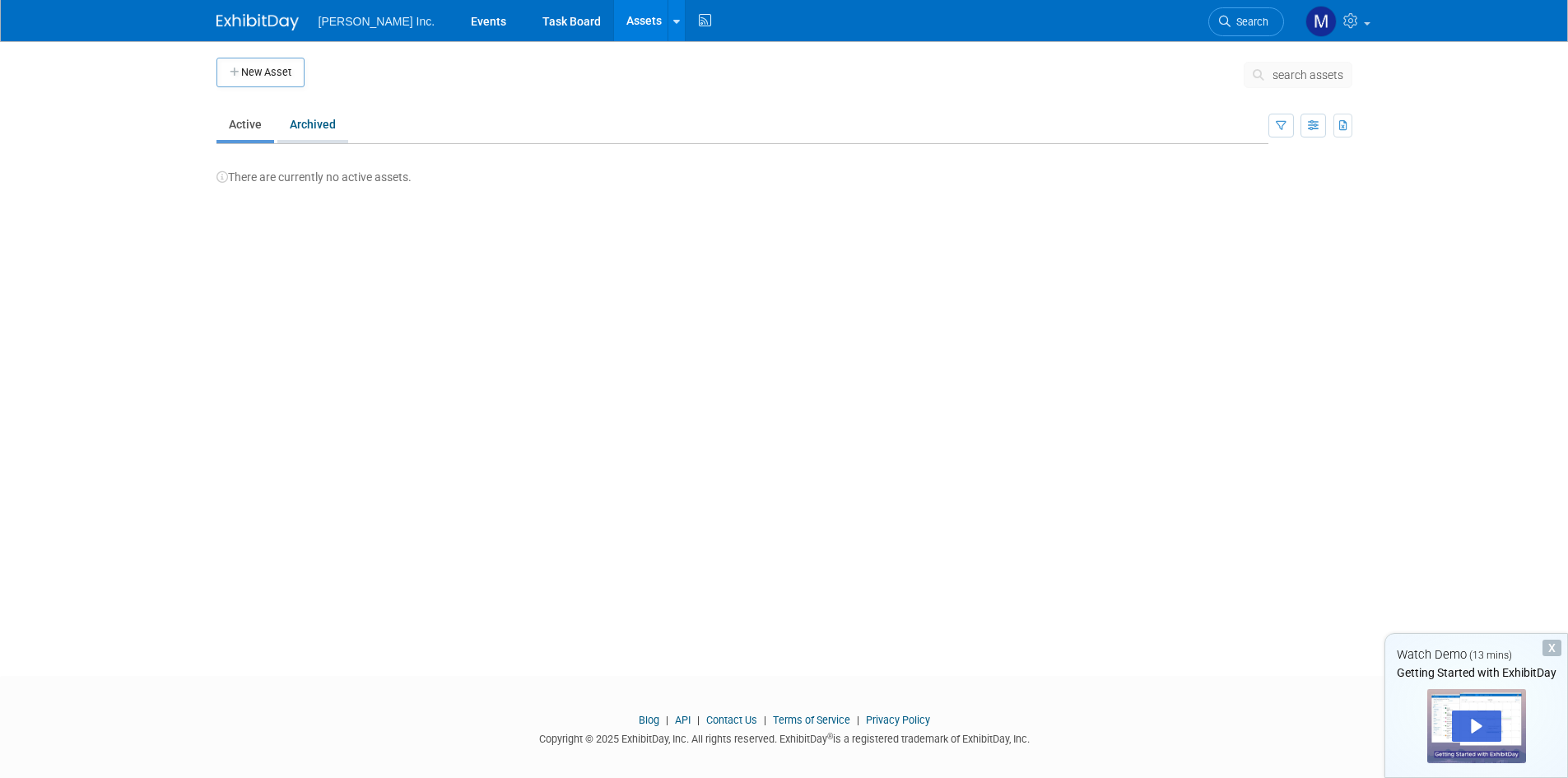
click at [293, 125] on link "Archived" at bounding box center [313, 124] width 71 height 31
drag, startPoint x: 508, startPoint y: 42, endPoint x: 521, endPoint y: 29, distance: 18.4
click at [513, 38] on body "[PERSON_NAME] Inc. Events Task Board Assets New Asset Bulk Upload Assets Storag…" at bounding box center [784, 389] width 1568 height 778
click at [530, 29] on link "Task Board" at bounding box center [572, 20] width 83 height 42
